Goal: Task Accomplishment & Management: Use online tool/utility

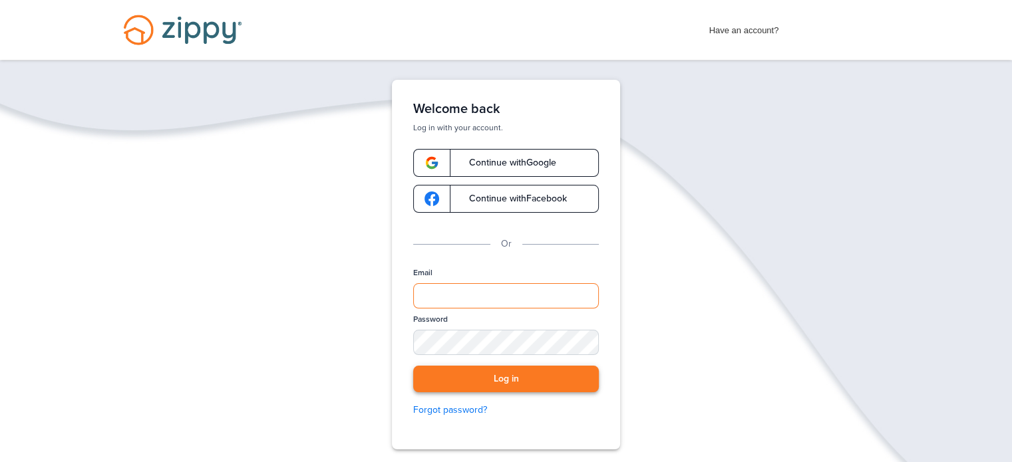
type input "**********"
click at [476, 378] on button "Log in" at bounding box center [506, 379] width 186 height 27
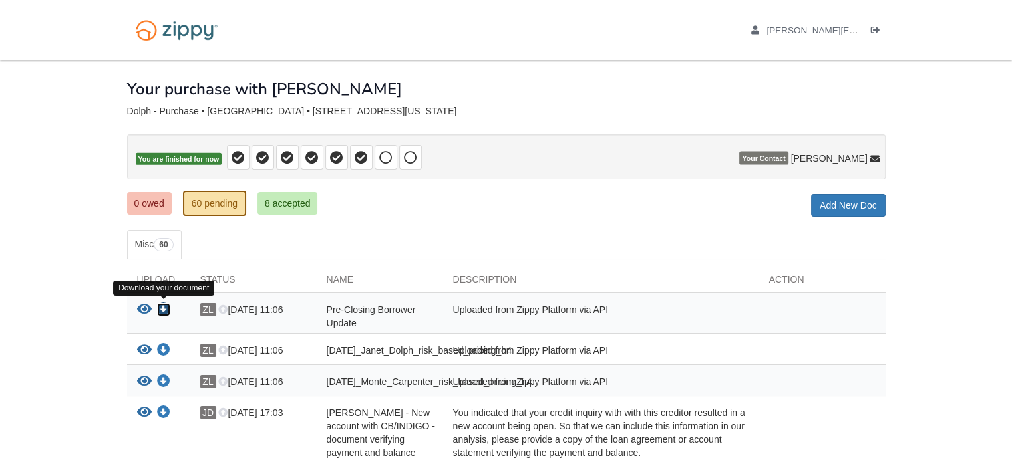
click at [165, 305] on icon "Download Pre-Closing Borrower Update" at bounding box center [163, 309] width 13 height 13
